Goal: Task Accomplishment & Management: Use online tool/utility

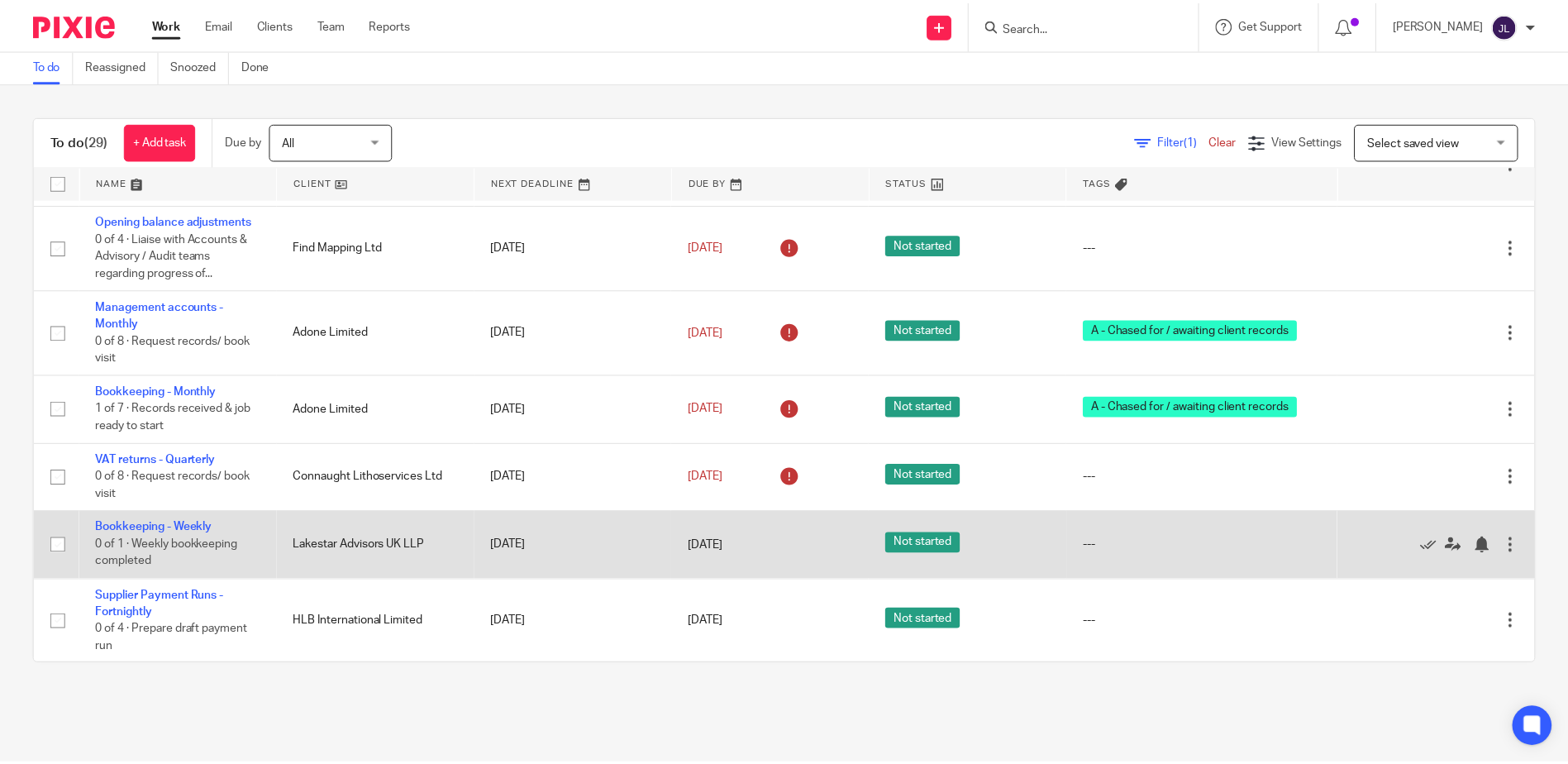
scroll to position [827, 0]
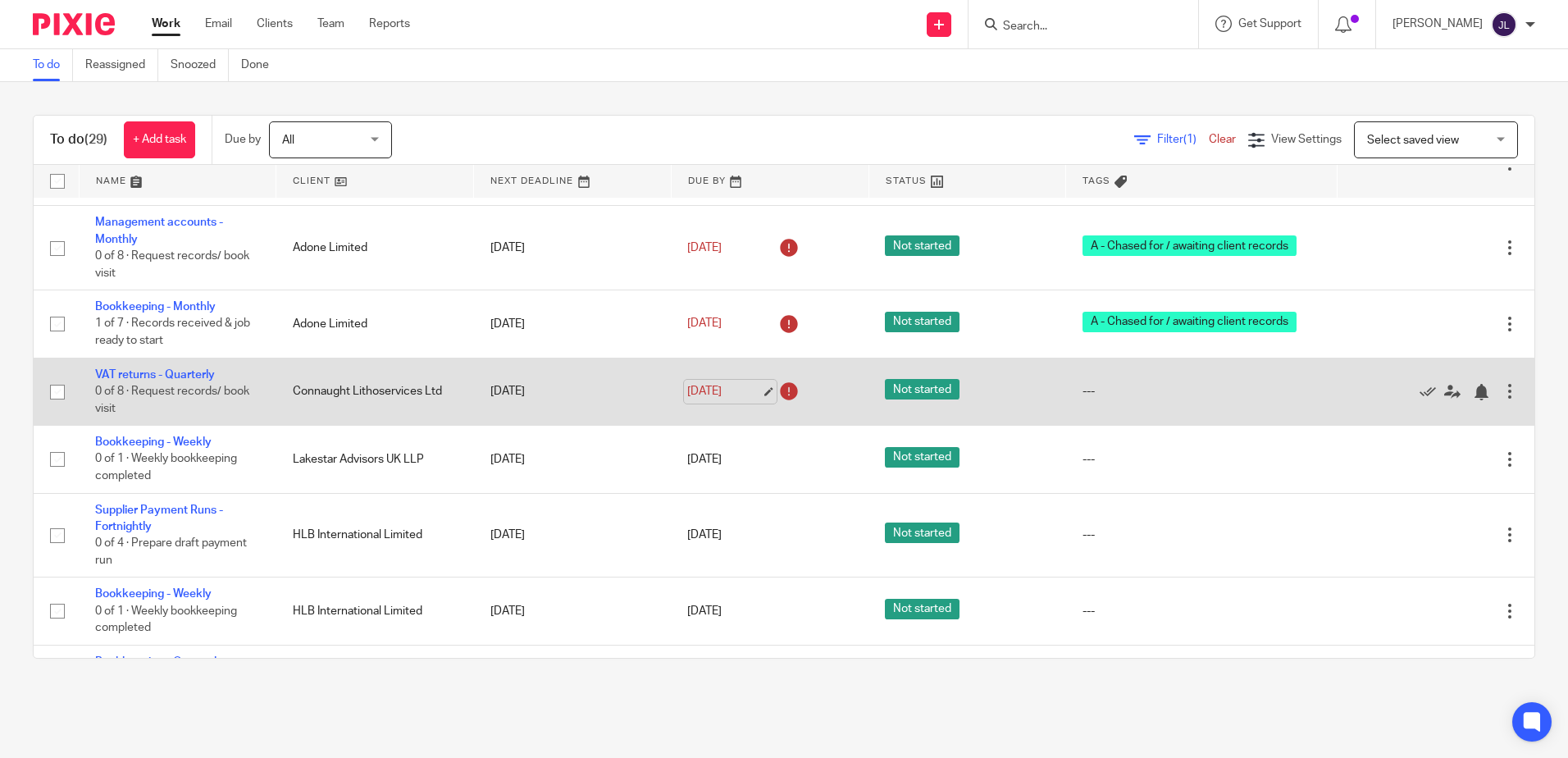
click at [719, 394] on link "[DATE]" at bounding box center [724, 392] width 74 height 18
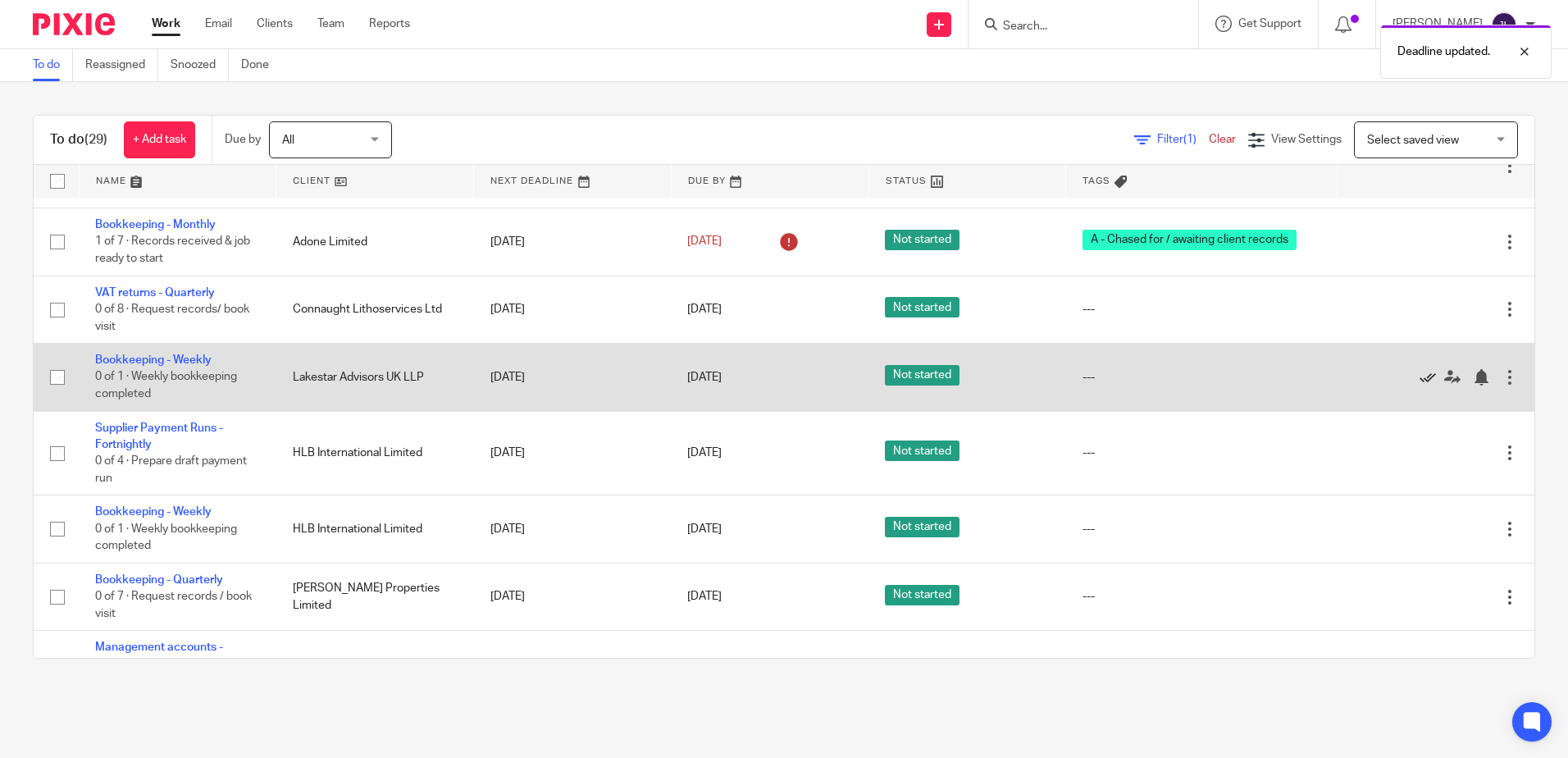
click at [1420, 375] on icon at bounding box center [1428, 377] width 17 height 17
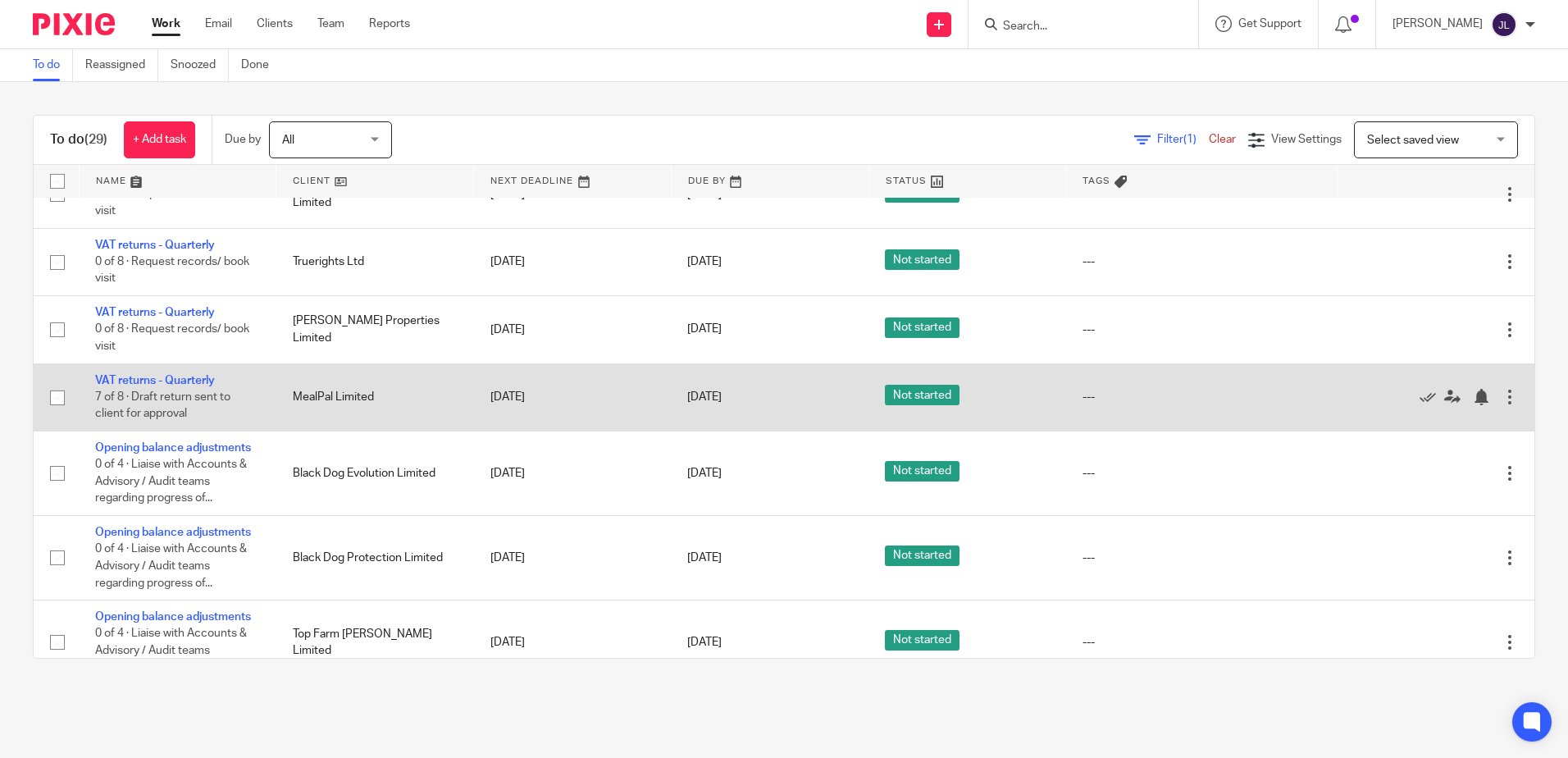
scroll to position [1719, 0]
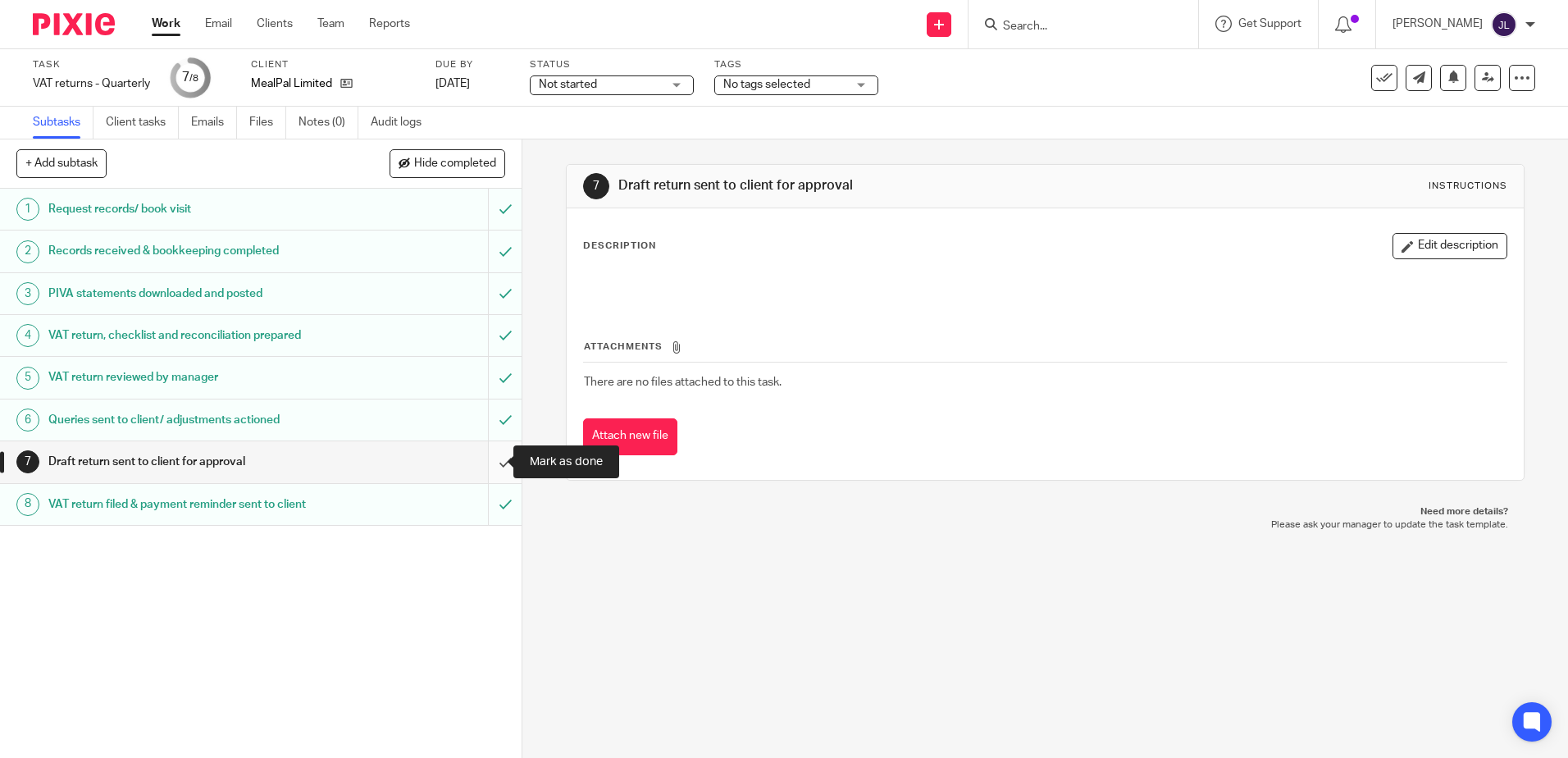
click at [483, 460] on input "submit" at bounding box center [261, 461] width 522 height 41
